Goal: Task Accomplishment & Management: Use online tool/utility

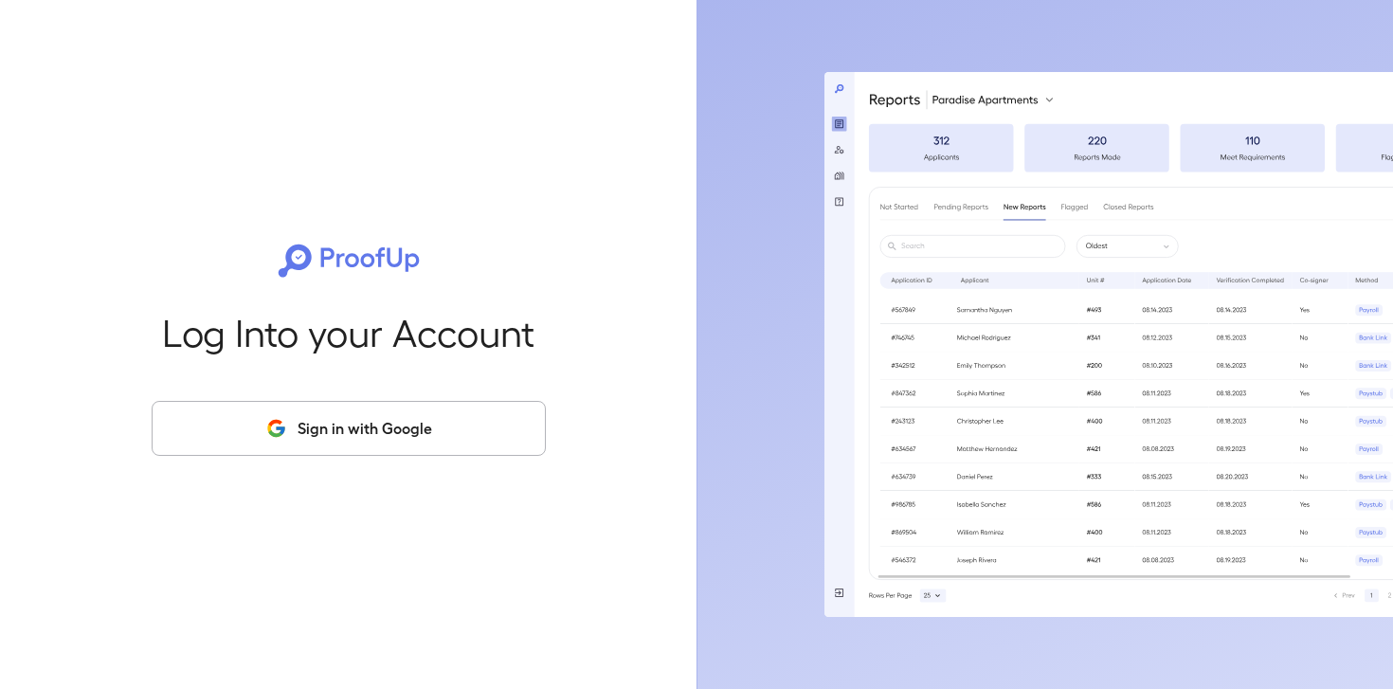
click at [267, 410] on button "Sign in with Google" at bounding box center [349, 428] width 394 height 55
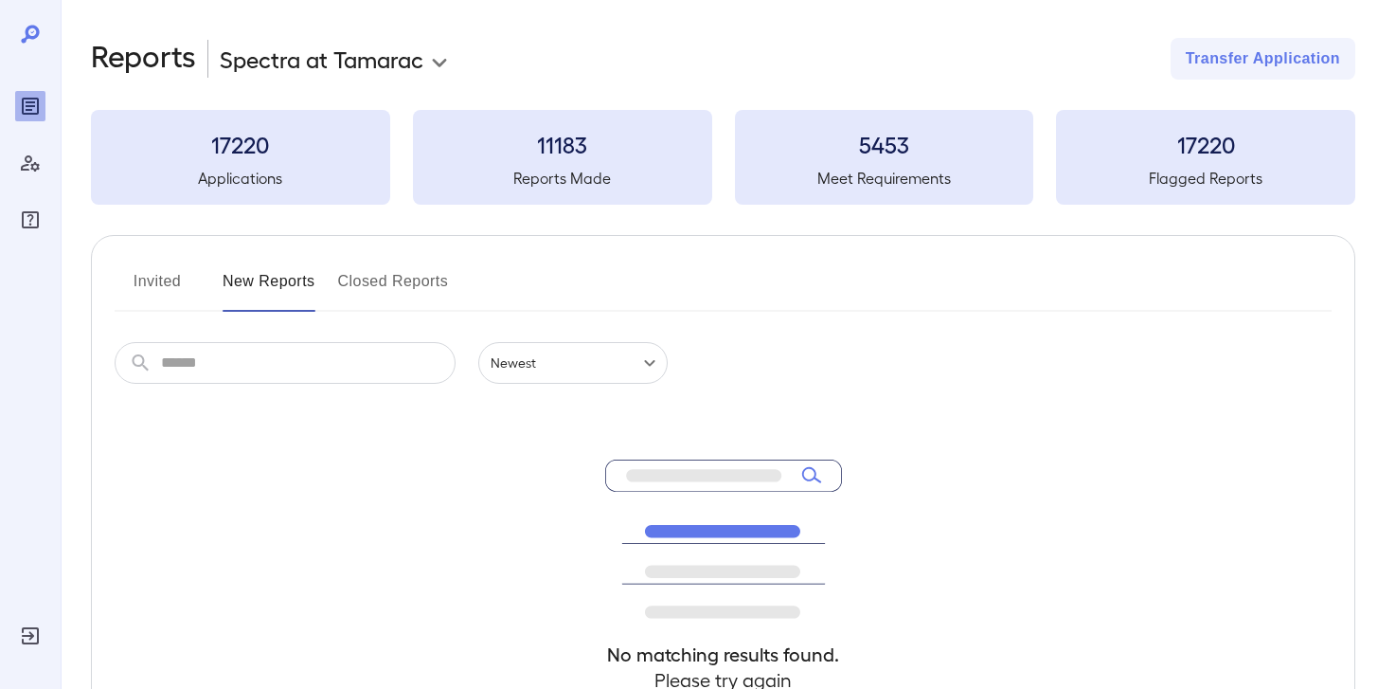
click at [165, 284] on button "Invited" at bounding box center [157, 288] width 85 height 45
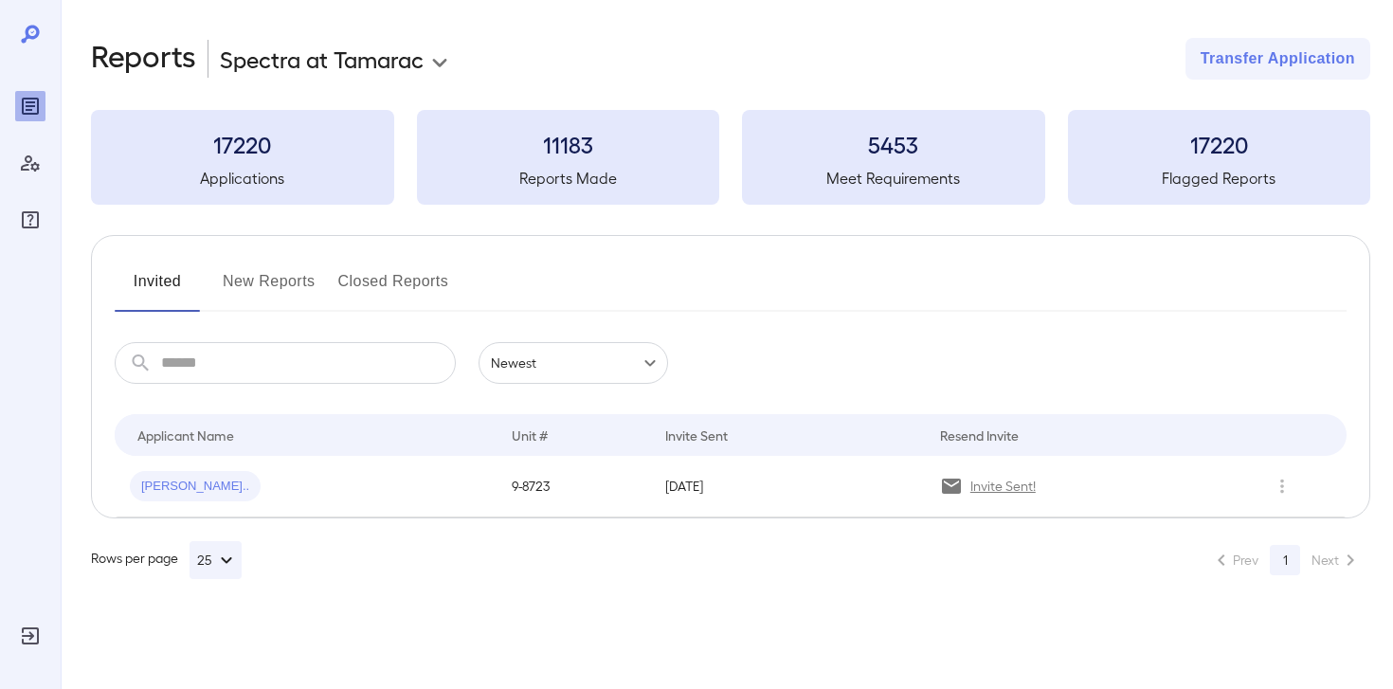
click at [175, 489] on span "Kiana S..." at bounding box center [195, 486] width 131 height 18
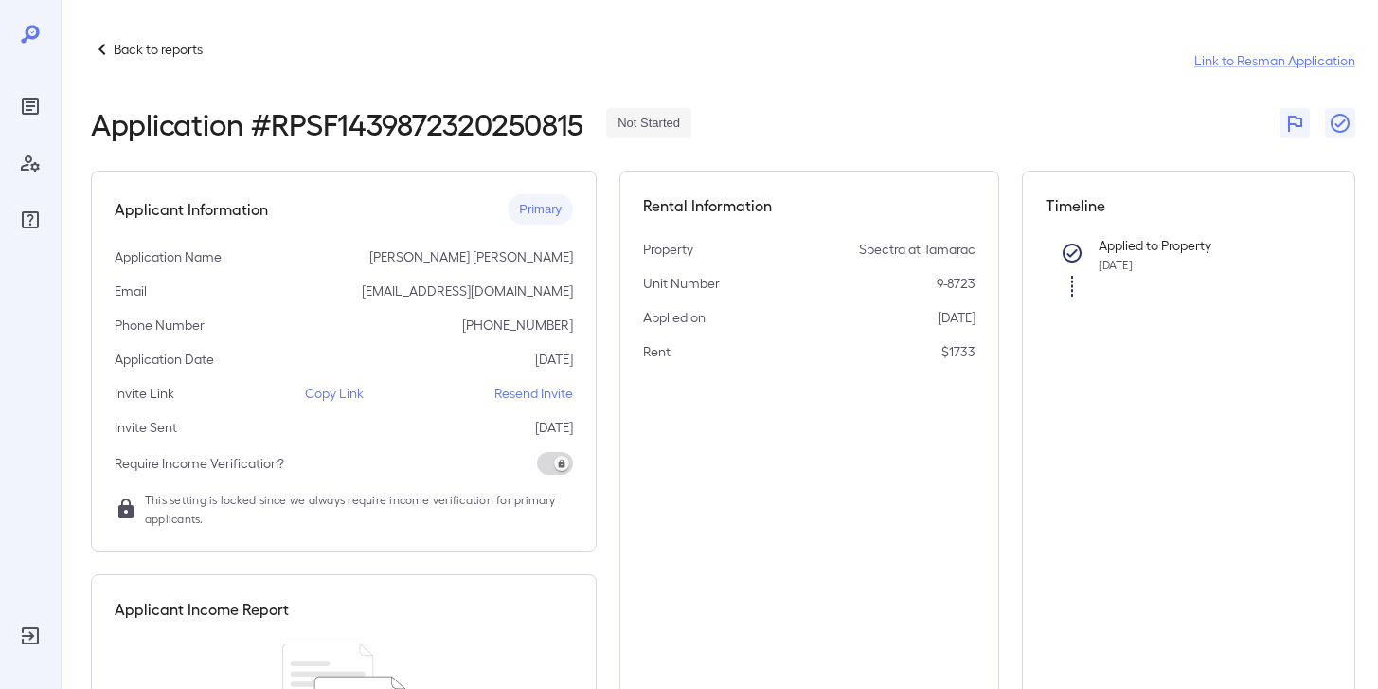
click at [337, 396] on p "Copy Link" at bounding box center [334, 393] width 59 height 19
click at [166, 46] on p "Back to reports" at bounding box center [158, 49] width 89 height 19
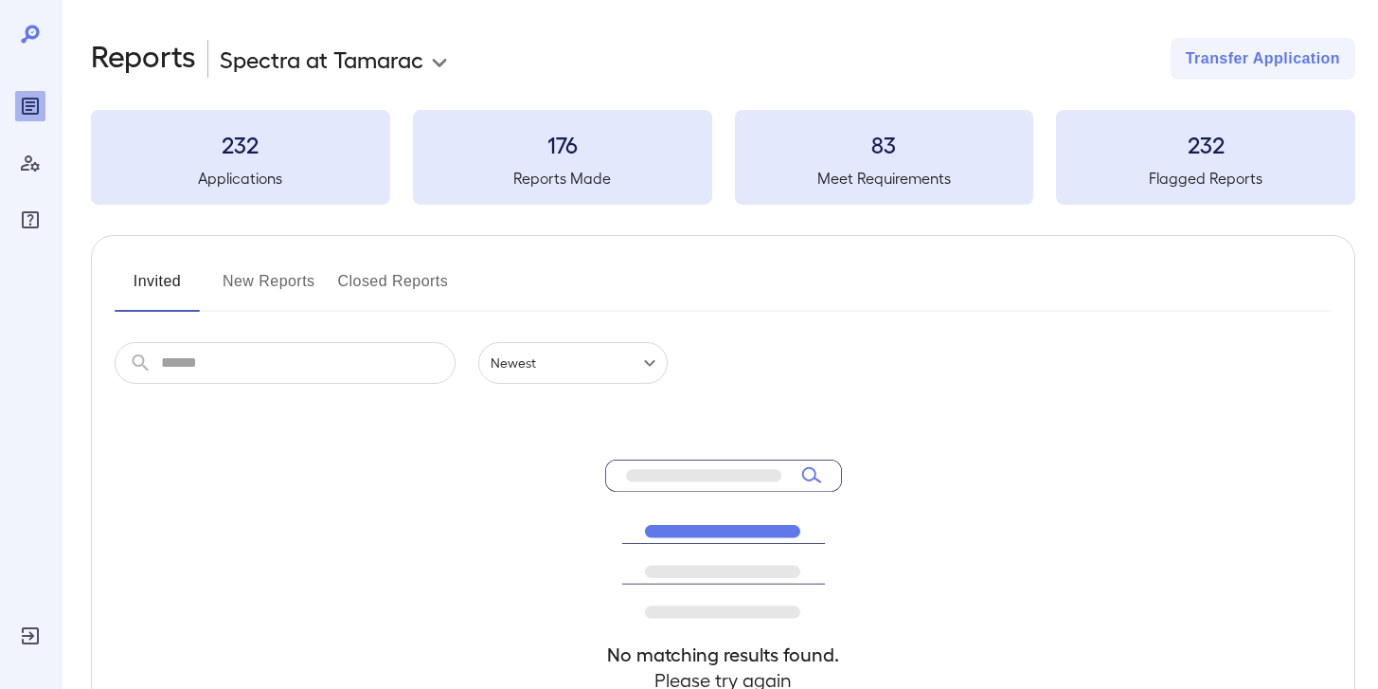
click at [279, 288] on button "New Reports" at bounding box center [269, 288] width 93 height 45
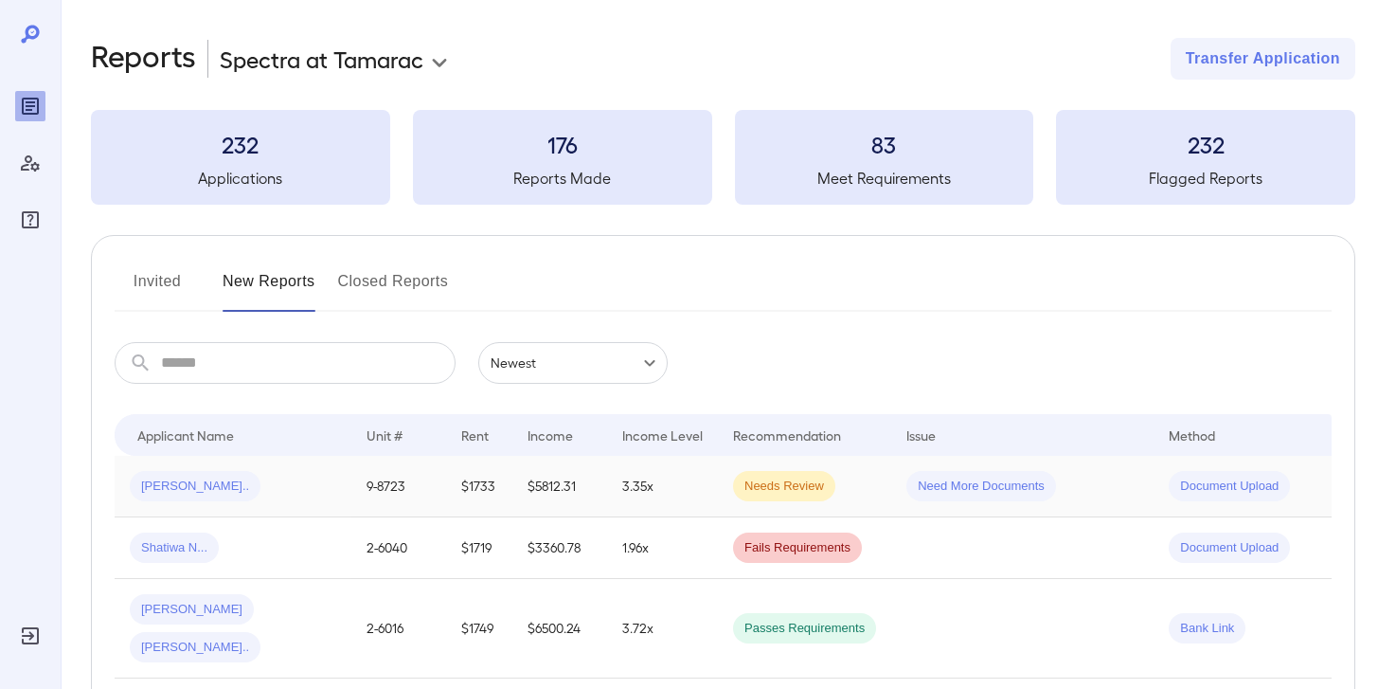
click at [721, 489] on td "Needs Review" at bounding box center [804, 487] width 173 height 62
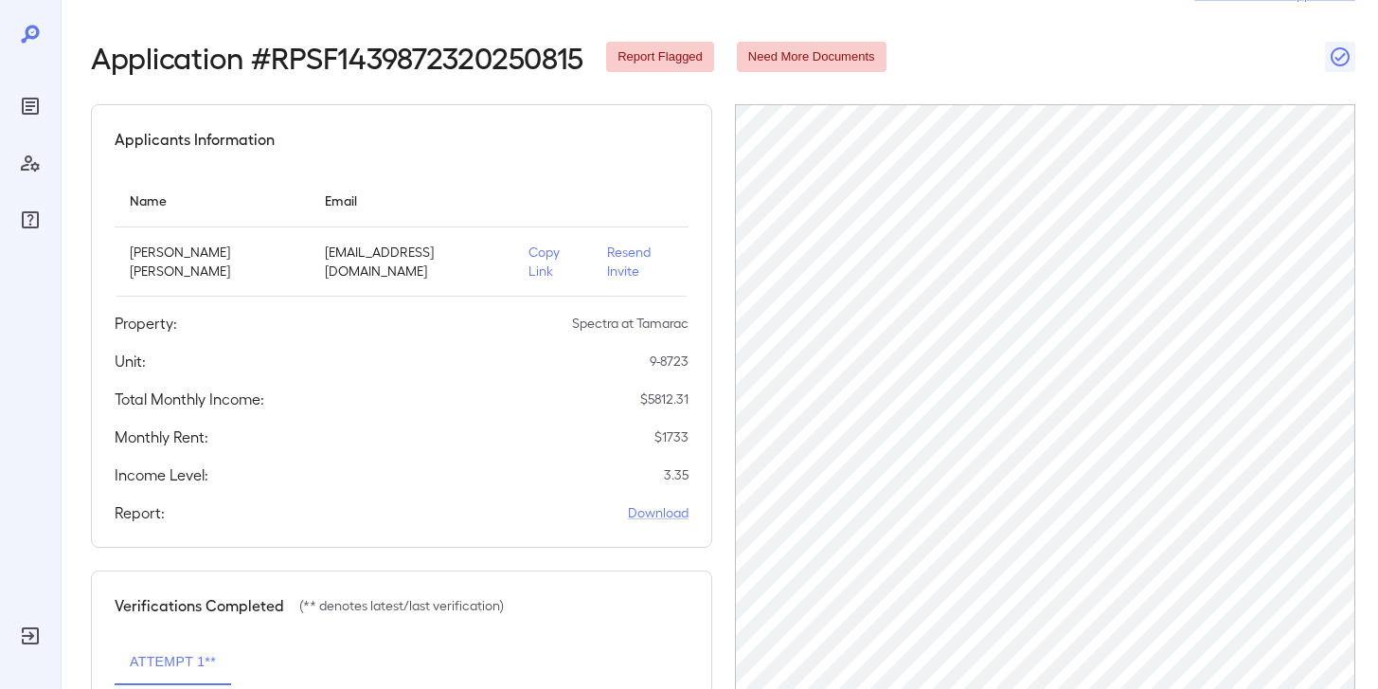
scroll to position [144, 0]
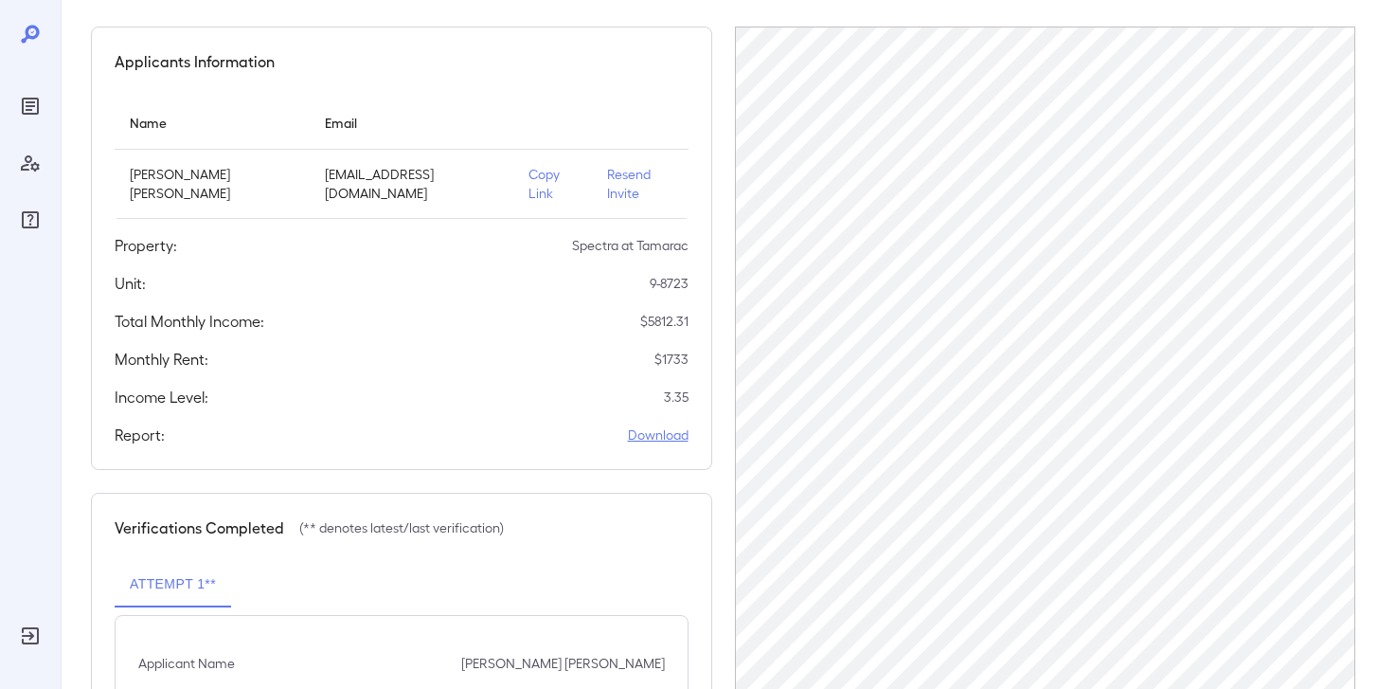
click at [643, 425] on link "Download" at bounding box center [658, 434] width 61 height 19
